Goal: Information Seeking & Learning: Learn about a topic

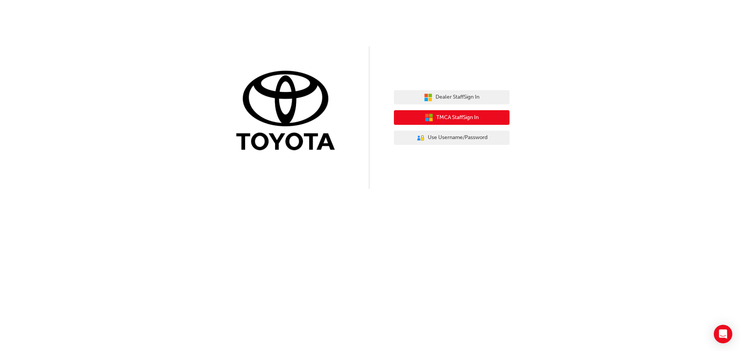
click at [430, 118] on icon "button" at bounding box center [429, 117] width 8 height 8
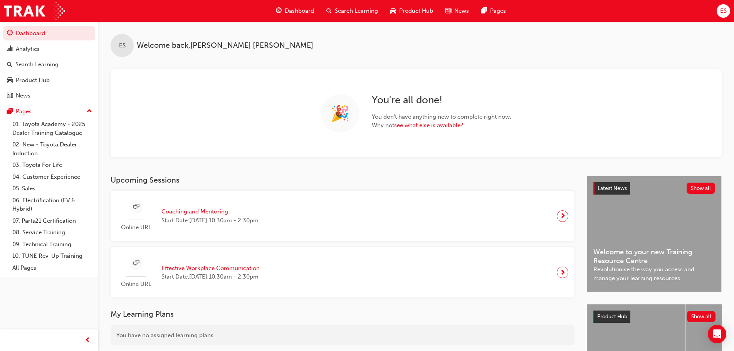
click at [407, 10] on span "Product Hub" at bounding box center [416, 11] width 34 height 9
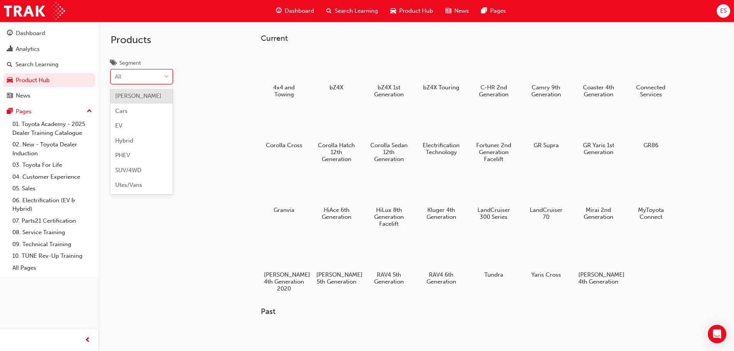
click at [170, 78] on div at bounding box center [167, 77] width 12 height 14
click at [116, 78] on input "Segment option [PERSON_NAME] focused, 1 of 7. 7 results available. Use Up and D…" at bounding box center [115, 76] width 1 height 7
click at [227, 39] on div "Current 4x4 and Towing bZ4X bZ4X 1st Generation bZ4X Touring C-HR 2nd Generatio…" at bounding box center [416, 197] width 636 height 351
click at [642, 73] on div at bounding box center [651, 66] width 43 height 30
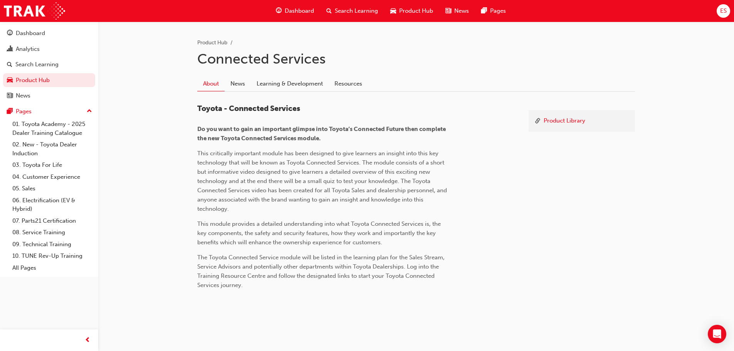
scroll to position [151, 0]
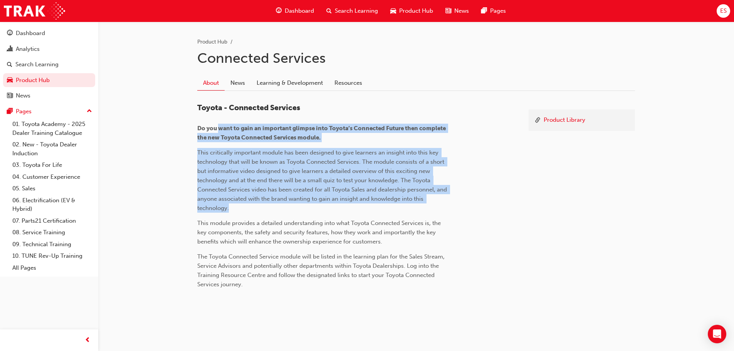
drag, startPoint x: 218, startPoint y: 120, endPoint x: 245, endPoint y: 205, distance: 89.4
click at [245, 205] on div "Toyota - Connected Services Do you want to gain an important glimpse into Toyot…" at bounding box center [322, 196] width 251 height 186
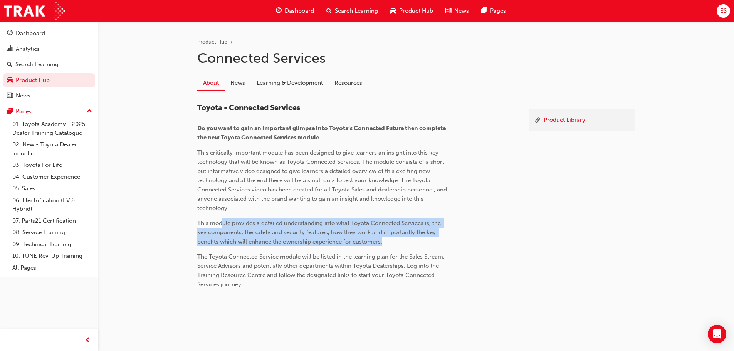
drag, startPoint x: 222, startPoint y: 222, endPoint x: 398, endPoint y: 244, distance: 176.8
click at [398, 244] on p "This module provides a detailed understanding into what Toyota Connected Servic…" at bounding box center [322, 233] width 251 height 28
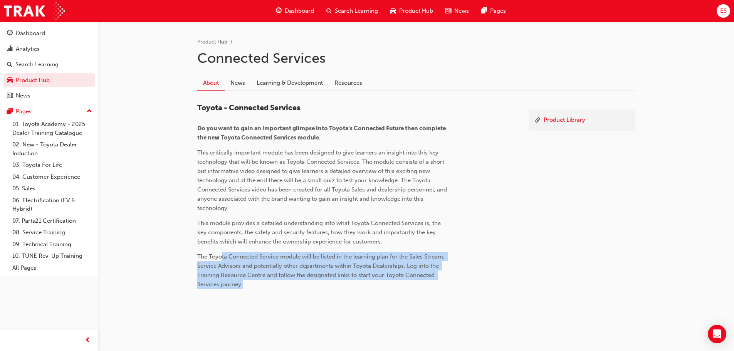
drag, startPoint x: 238, startPoint y: 255, endPoint x: 293, endPoint y: 282, distance: 61.4
click at [254, 285] on p "The Toyota Connected Service module will be listed in the learning plan for the…" at bounding box center [322, 270] width 251 height 37
drag, startPoint x: 238, startPoint y: 82, endPoint x: 261, endPoint y: 92, distance: 25.7
click at [238, 82] on link "News" at bounding box center [238, 83] width 26 height 15
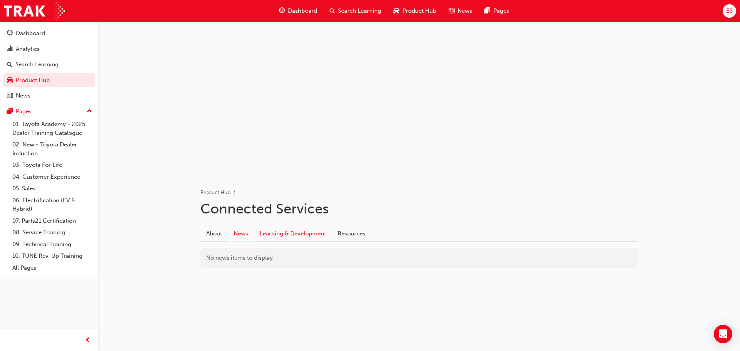
click at [281, 232] on link "Learning & Development" at bounding box center [293, 233] width 78 height 15
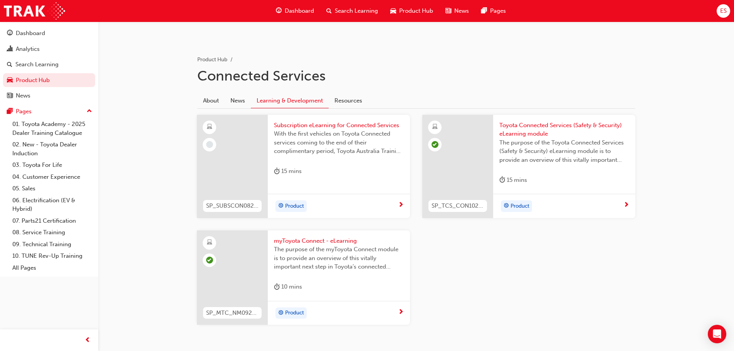
scroll to position [116, 0]
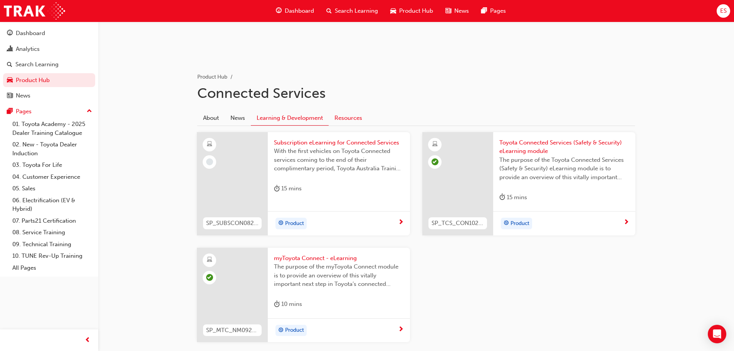
click at [359, 118] on link "Resources" at bounding box center [348, 118] width 39 height 15
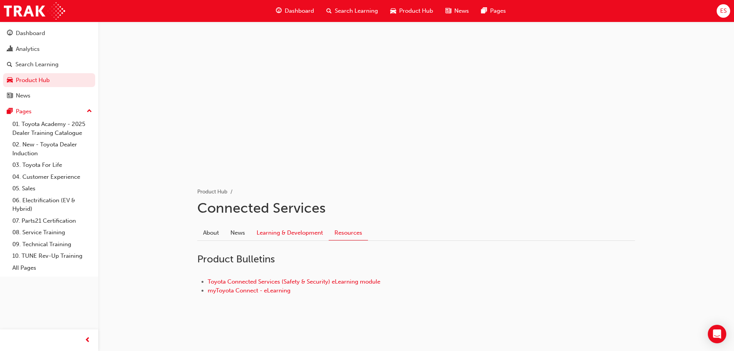
click at [283, 232] on link "Learning & Development" at bounding box center [290, 233] width 78 height 15
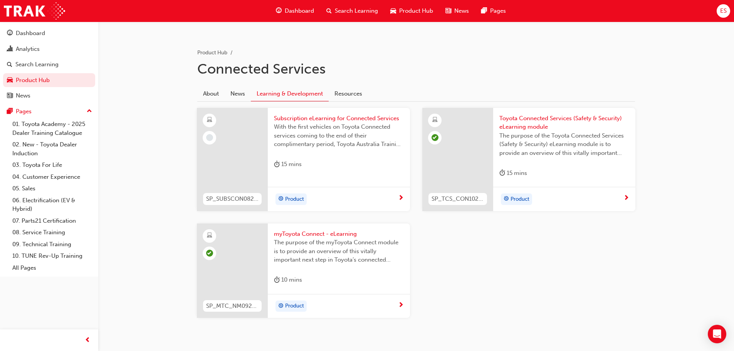
scroll to position [163, 0]
